Goal: Information Seeking & Learning: Check status

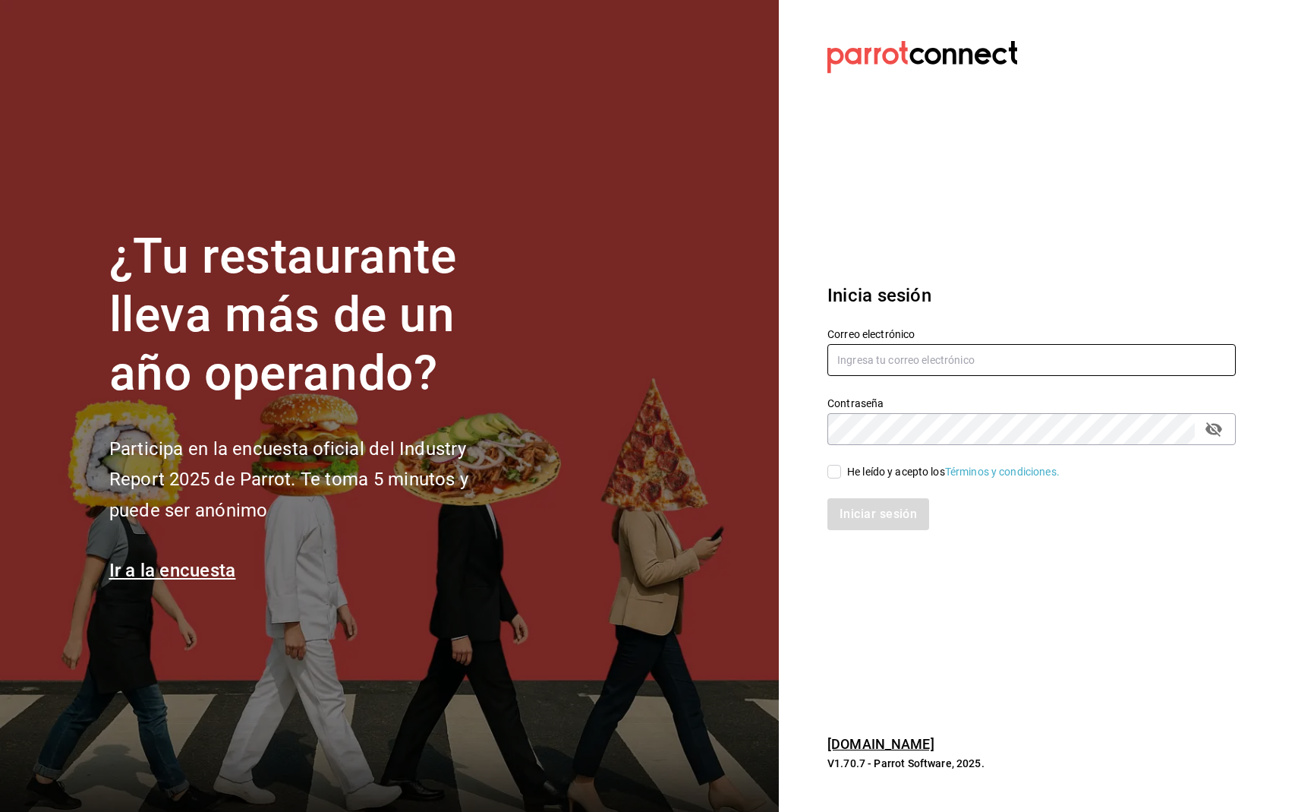
type input "[DOMAIN_NAME][EMAIL_ADDRESS][DOMAIN_NAME]"
click at [853, 473] on div "He leído y acepto los Términos y condiciones." at bounding box center [953, 472] width 213 height 16
click at [841, 473] on input "He leído y acepto los Términos y condiciones." at bounding box center [834, 472] width 14 height 14
checkbox input "true"
click at [850, 531] on div "Inicia sesión Correo electrónico [DOMAIN_NAME][EMAIL_ADDRESS][DOMAIN_NAME] Cont…" at bounding box center [1031, 405] width 408 height 285
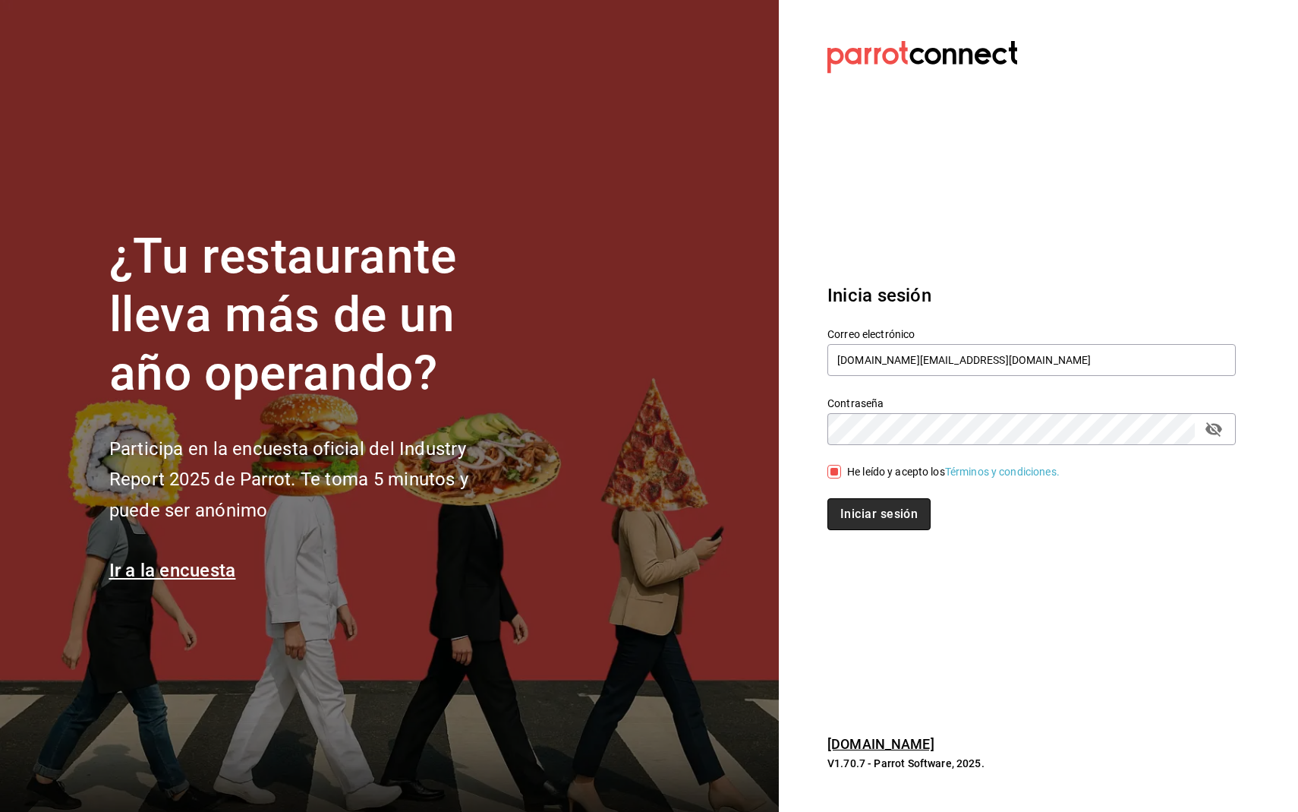
click at [853, 525] on button "Iniciar sesión" at bounding box center [878, 514] width 103 height 32
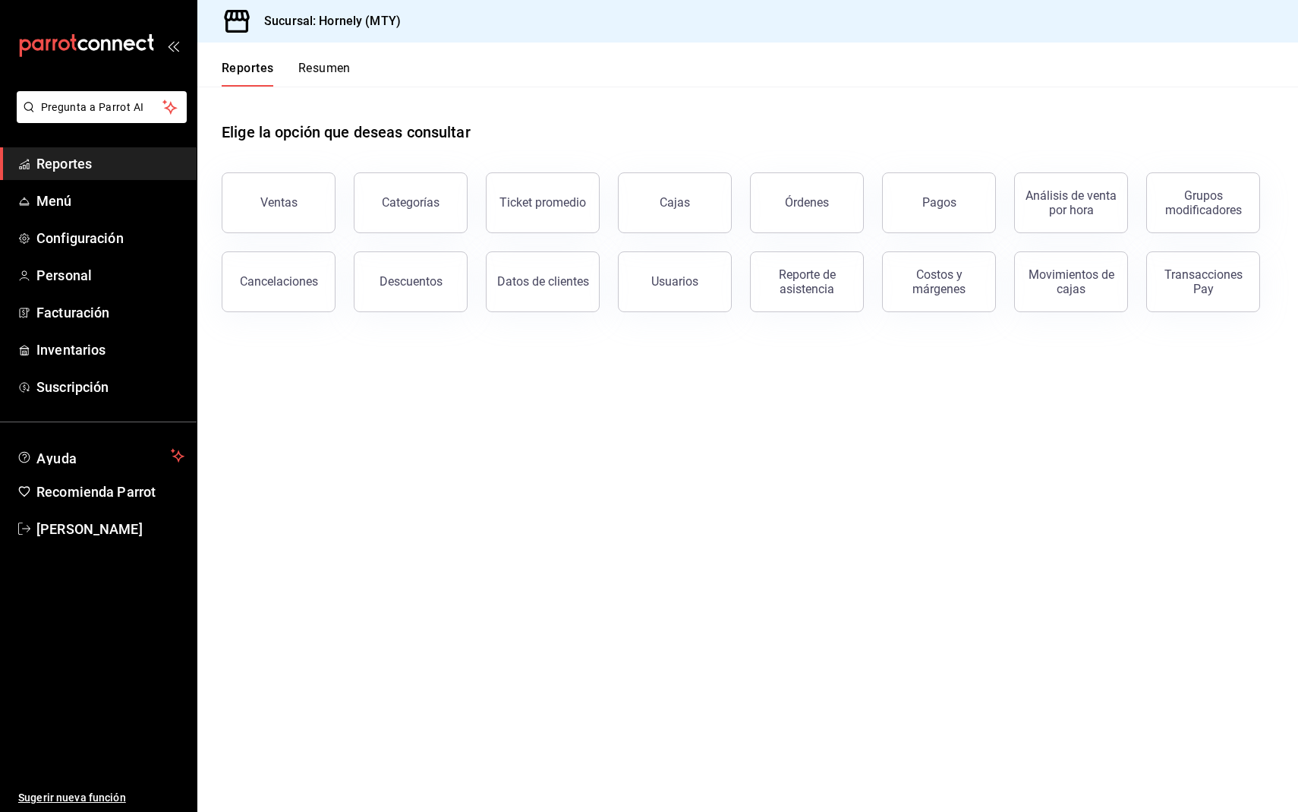
click at [853, 525] on main "Elige la opción que deseas consultar Ventas Categorías Ticket promedio Cajas Ór…" at bounding box center [747, 449] width 1101 height 725
click at [717, 534] on main "Elige la opción que deseas consultar Ventas Categorías Ticket promedio Cajas Ór…" at bounding box center [747, 449] width 1101 height 725
click at [657, 226] on link "Cajas" at bounding box center [675, 202] width 114 height 61
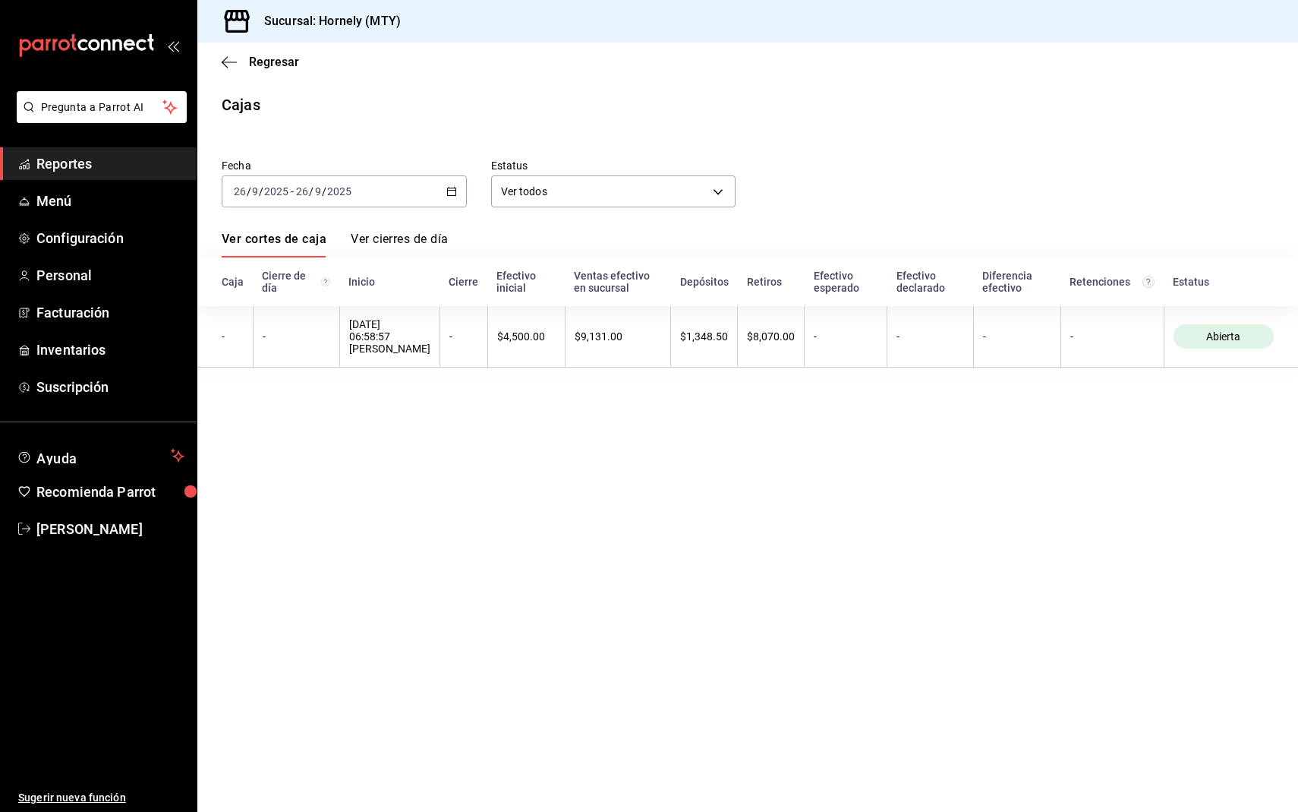
click at [883, 210] on div "Fecha [DATE] [DATE] - [DATE] [DATE] Estatus Ver todos ALL Ver cortes de caja Ve…" at bounding box center [748, 256] width 1052 height 233
click at [90, 173] on span "Reportes" at bounding box center [110, 163] width 148 height 20
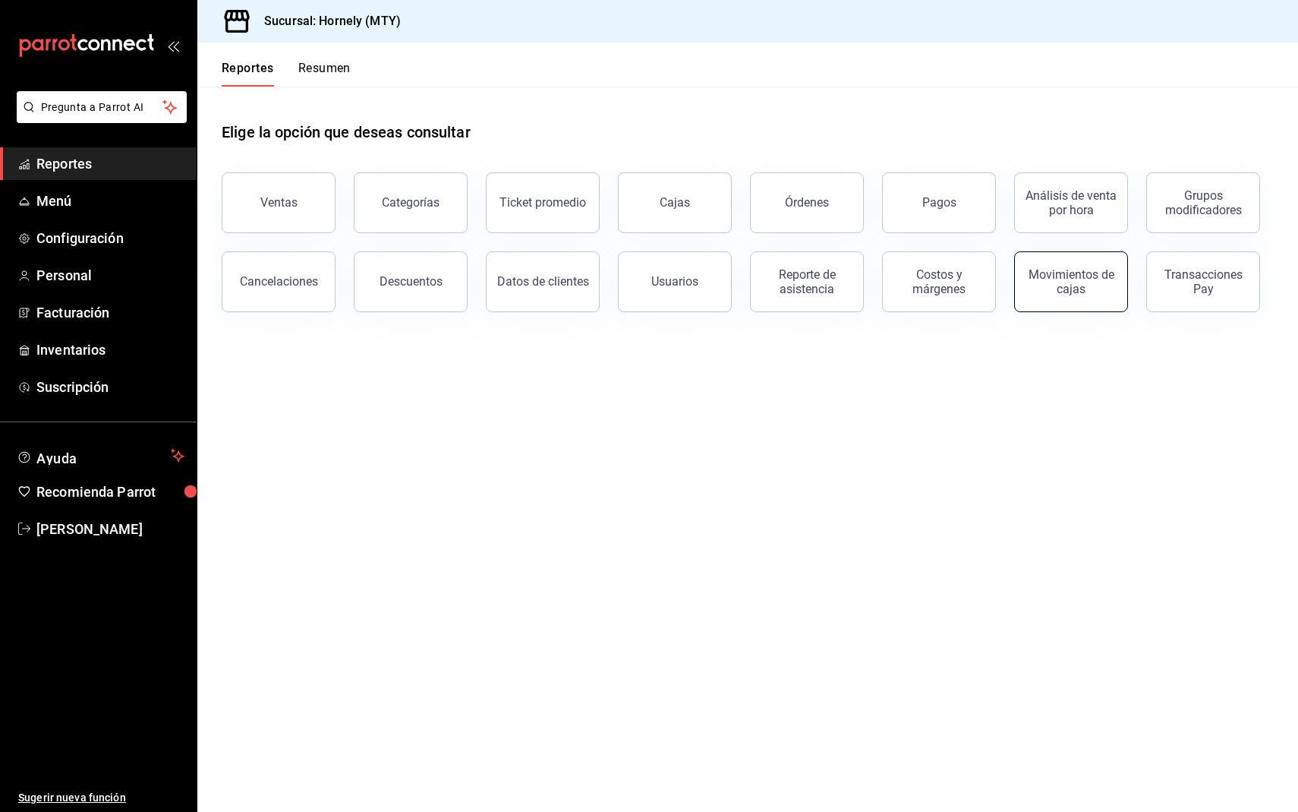
click at [1039, 291] on div "Movimientos de cajas" at bounding box center [1071, 281] width 94 height 29
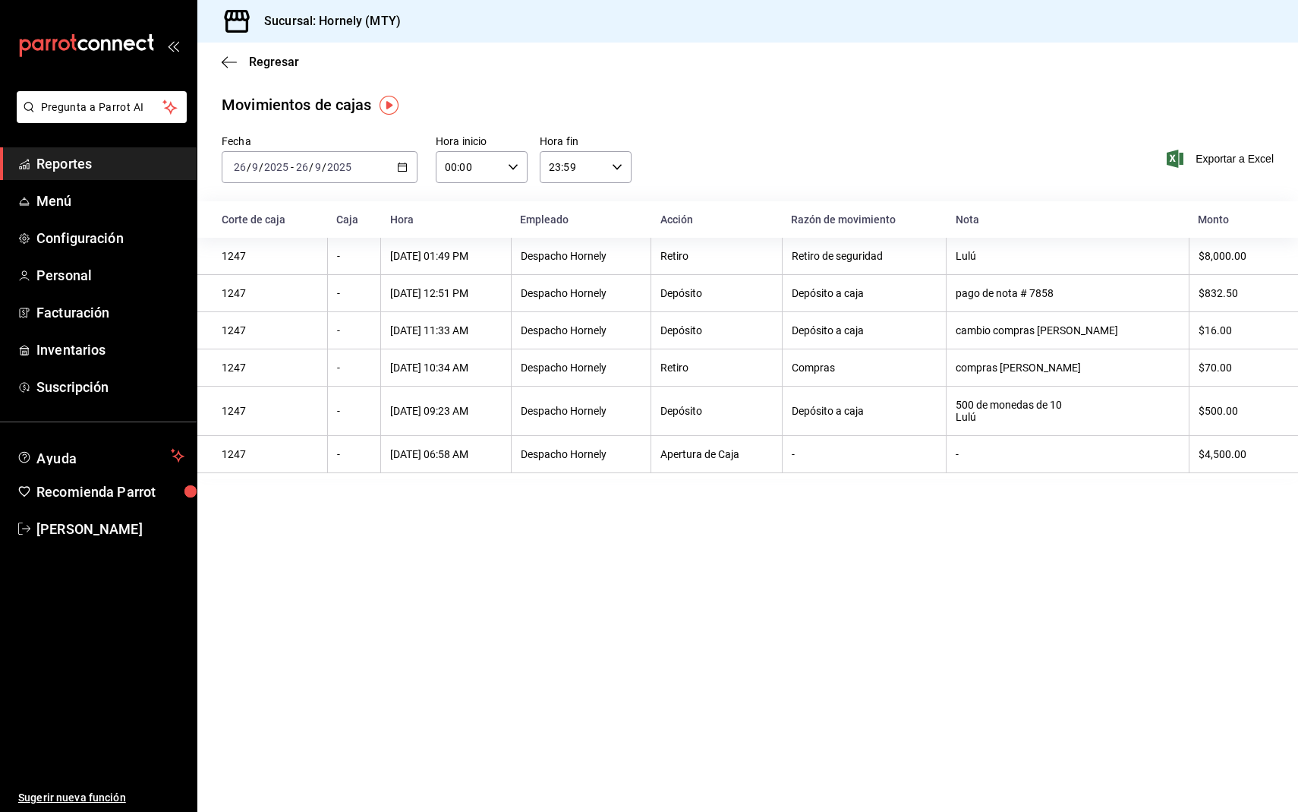
click at [934, 601] on main "Regresar Movimientos [PERSON_NAME] Fecha [DATE] [DATE] - [DATE] [DATE] Hora ini…" at bounding box center [747, 427] width 1101 height 769
click at [746, 128] on div "Movimientos [PERSON_NAME] Fecha [DATE] [DATE] - [DATE] [DATE] Hora inicio 00:00…" at bounding box center [747, 286] width 1101 height 386
click at [746, 128] on div "Movimientos de cajas Fecha 2025-09-26 26 / 9 / 2025 - 2025-09-26 26 / 9 / 2025 …" at bounding box center [747, 286] width 1101 height 386
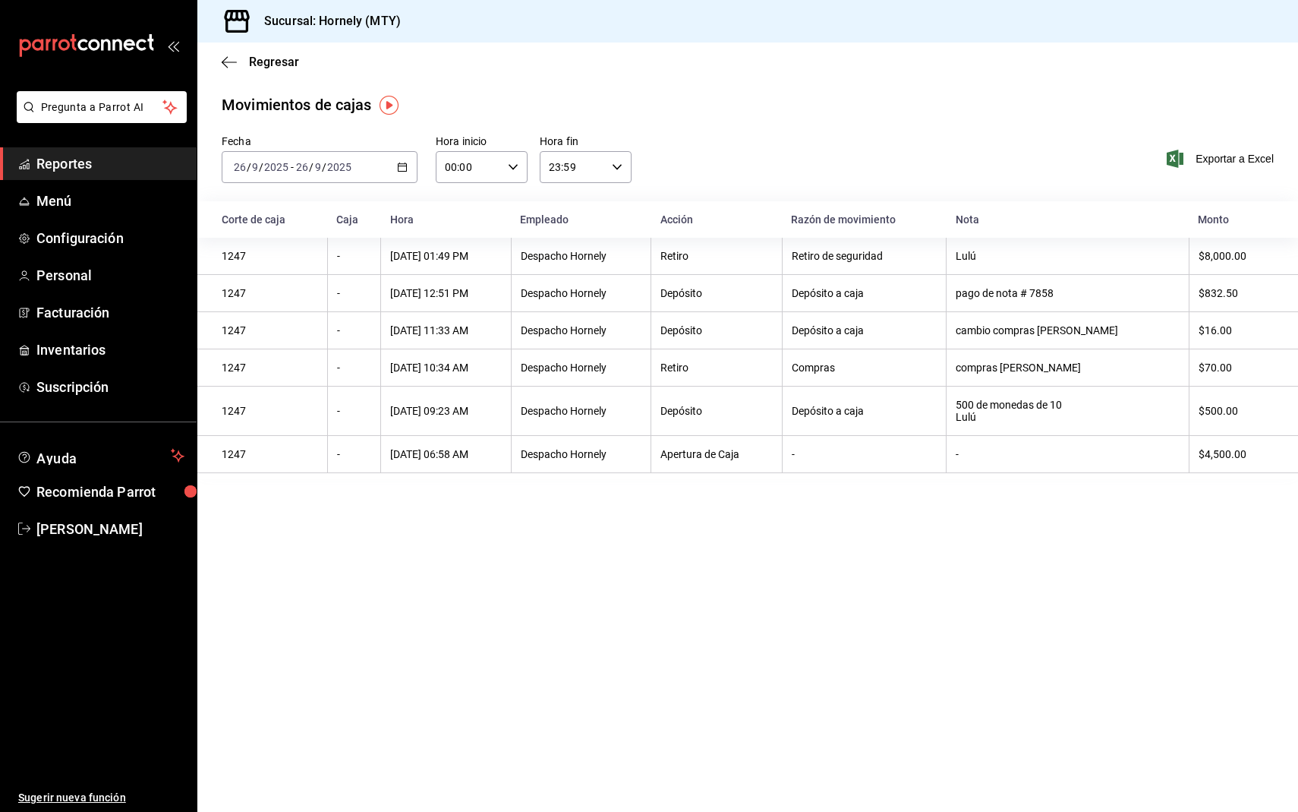
click at [701, 118] on div "Movimientos de cajas Fecha 2025-09-26 26 / 9 / 2025 - 2025-09-26 26 / 9 / 2025 …" at bounding box center [747, 286] width 1101 height 386
